Goal: Task Accomplishment & Management: Use online tool/utility

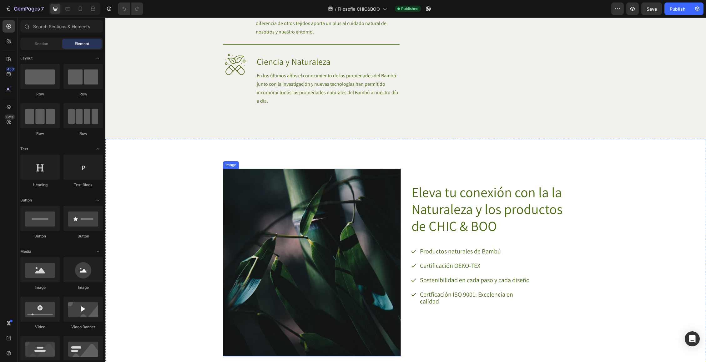
scroll to position [402, 0]
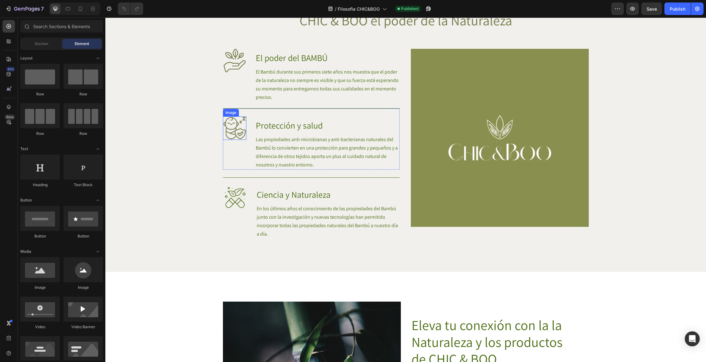
click at [235, 131] on img at bounding box center [234, 127] width 23 height 23
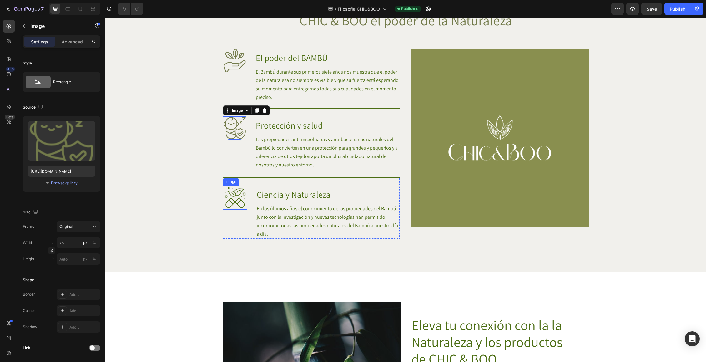
click at [232, 199] on img at bounding box center [235, 197] width 24 height 24
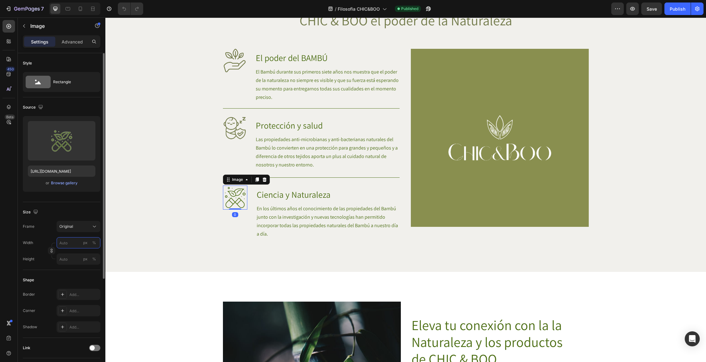
click at [73, 243] on input "px %" at bounding box center [79, 242] width 44 height 11
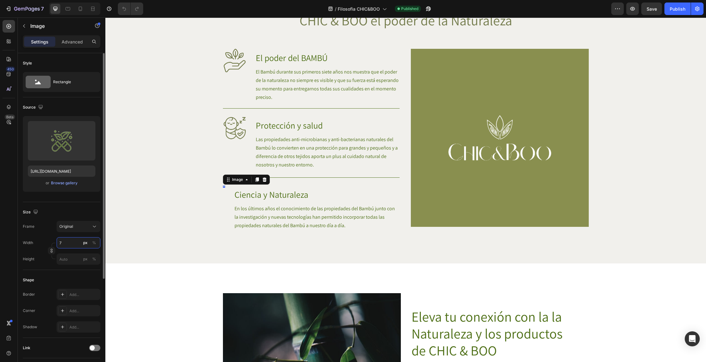
type input "75"
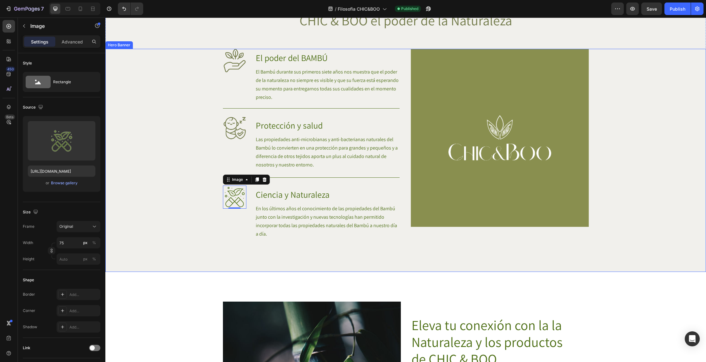
click at [132, 199] on div "Background Image" at bounding box center [405, 160] width 601 height 223
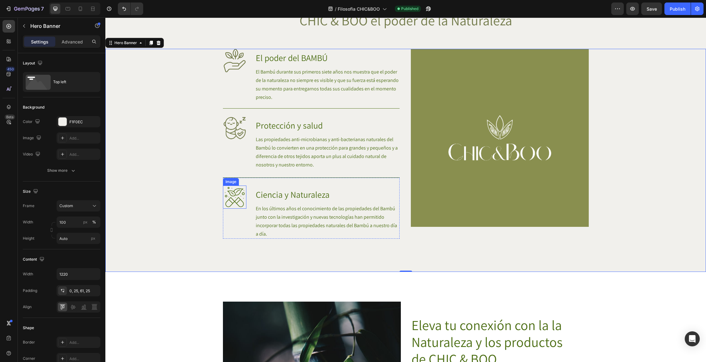
click at [234, 195] on img at bounding box center [234, 196] width 23 height 23
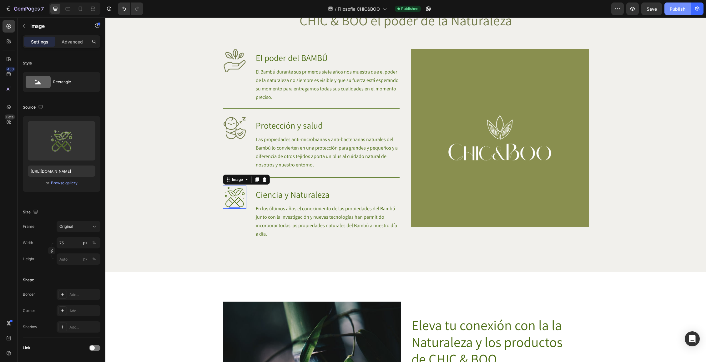
click at [681, 7] on div "Publish" at bounding box center [678, 9] width 16 height 7
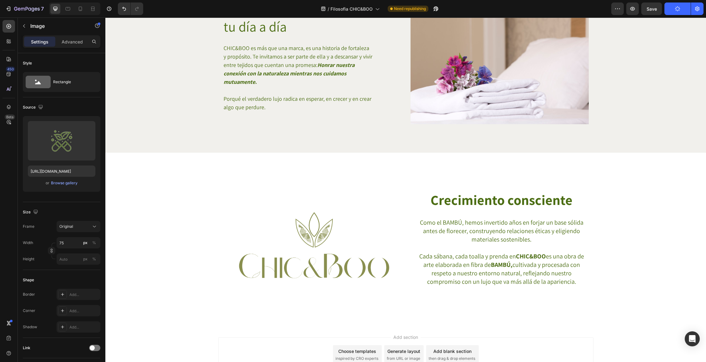
scroll to position [1061, 0]
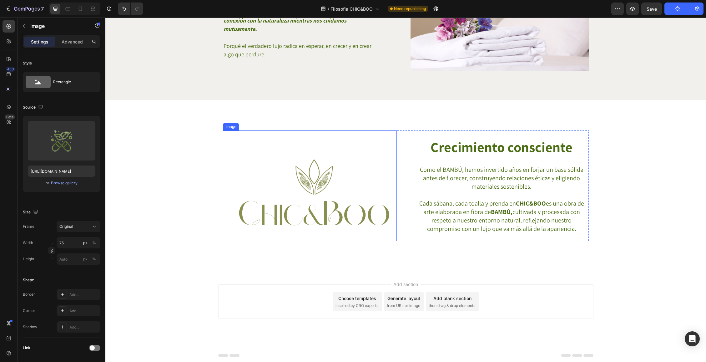
click at [325, 200] on img at bounding box center [310, 185] width 174 height 111
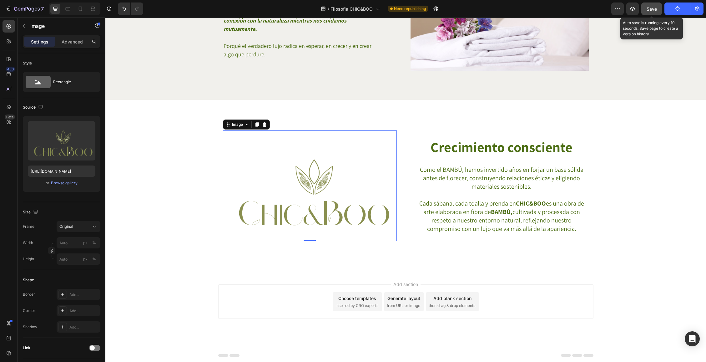
click at [652, 10] on span "Save" at bounding box center [652, 8] width 10 height 5
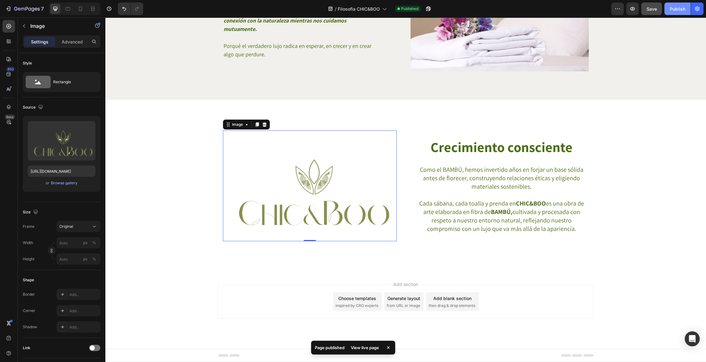
click at [681, 10] on div "Publish" at bounding box center [678, 9] width 16 height 7
click at [362, 349] on div "View live page" at bounding box center [365, 347] width 36 height 9
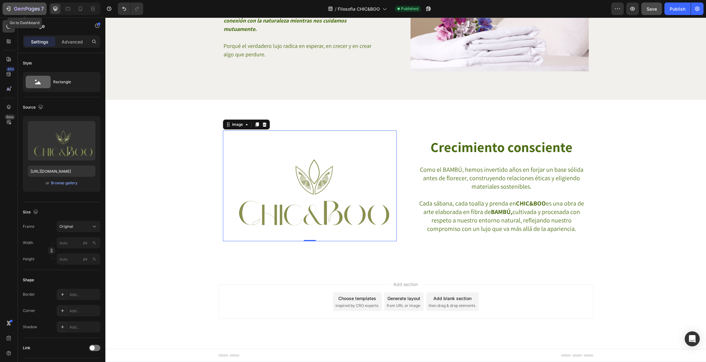
click at [6, 8] on icon "button" at bounding box center [8, 9] width 6 height 6
